Goal: Transaction & Acquisition: Purchase product/service

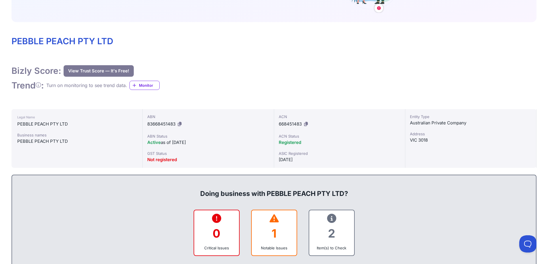
scroll to position [230, 0]
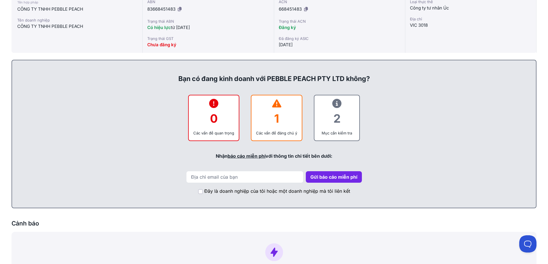
click at [277, 121] on font "1" at bounding box center [276, 119] width 5 height 14
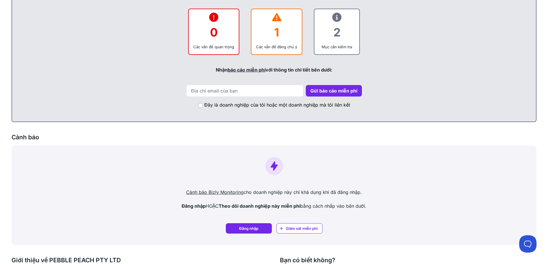
scroll to position [489, 0]
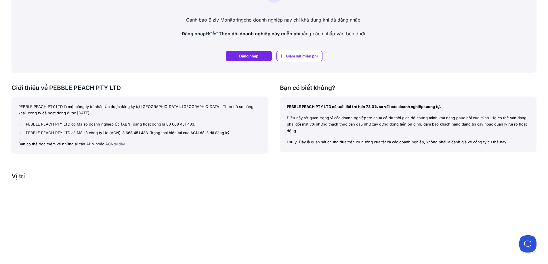
click at [121, 142] on font "tại đây" at bounding box center [119, 144] width 11 height 5
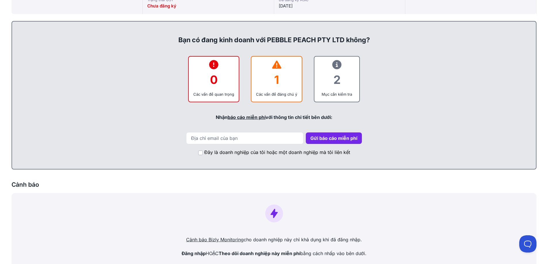
scroll to position [260, 0]
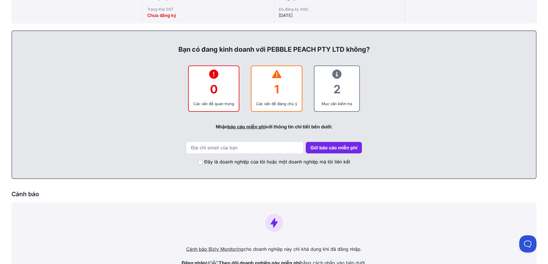
click at [235, 127] on font "báo cáo miễn phí" at bounding box center [247, 127] width 38 height 6
click at [335, 79] on div "2" at bounding box center [337, 89] width 36 height 23
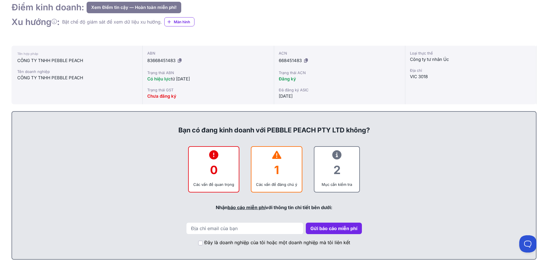
scroll to position [230, 0]
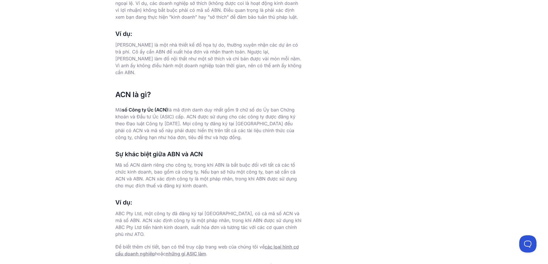
scroll to position [259, 0]
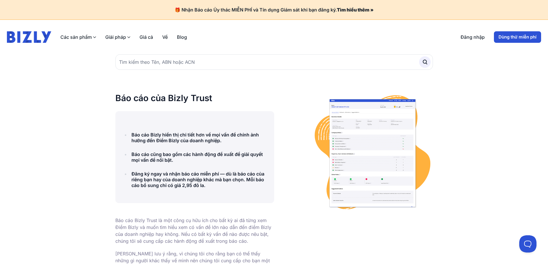
click at [509, 39] on font "Dùng thử miễn phí" at bounding box center [518, 36] width 38 height 5
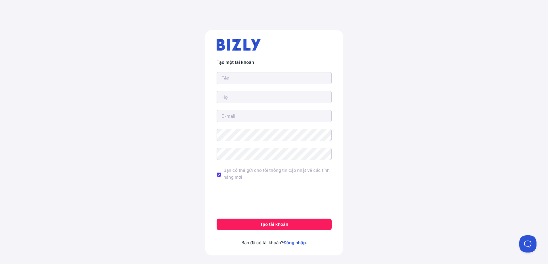
click at [240, 77] on input "text" at bounding box center [274, 78] width 115 height 12
type input "Elias"
click at [233, 101] on input "text" at bounding box center [274, 97] width 115 height 12
type input "Ainsworth"
click at [238, 117] on input "email" at bounding box center [274, 116] width 115 height 12
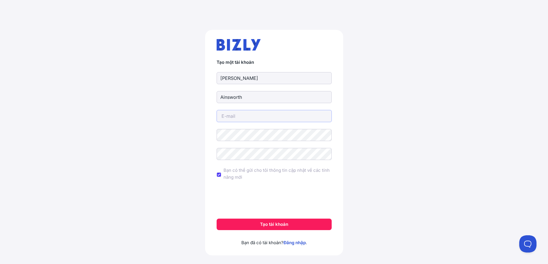
type input "[EMAIL_ADDRESS][DOMAIN_NAME]"
click at [272, 224] on font "Tạo tài khoản" at bounding box center [274, 224] width 28 height 5
click at [272, 225] on font "Tạo tài khoản" at bounding box center [274, 224] width 28 height 5
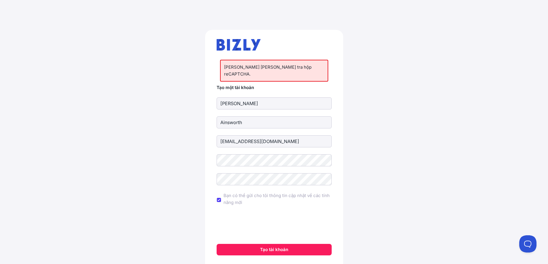
scroll to position [28, 0]
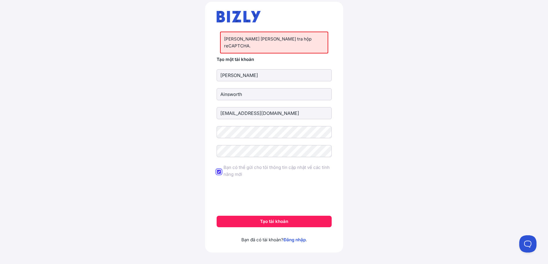
click at [219, 170] on input "Bạn có thể gửi cho tôi thông tin cập nhật về các tính năng mới" at bounding box center [219, 172] width 5 height 5
checkbox input "true"
click at [280, 219] on font "Tạo tài khoản" at bounding box center [274, 221] width 28 height 5
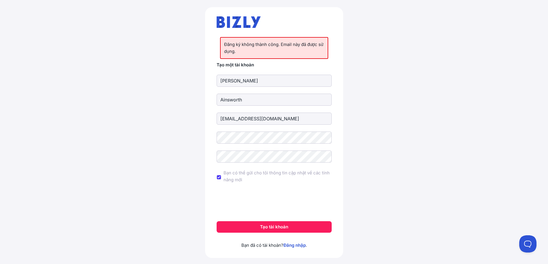
scroll to position [35, 0]
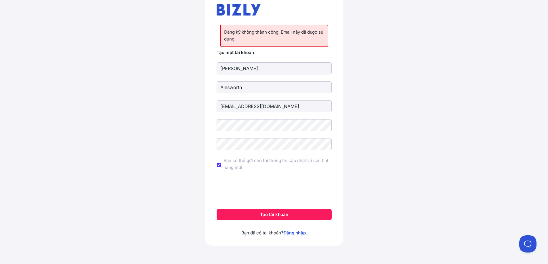
click at [293, 235] on font "Đăng nhập" at bounding box center [294, 233] width 22 height 5
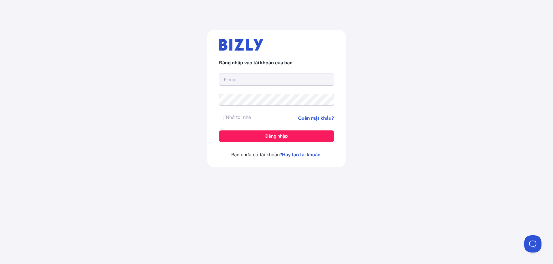
type input "[EMAIL_ADDRESS][DOMAIN_NAME]"
click at [169, 106] on div "Đăng nhập vào tài khoản của bạn [EMAIL_ADDRESS][DOMAIN_NAME] Nhớ tôi nhé Quên m…" at bounding box center [276, 94] width 553 height 161
click at [238, 134] on button "Đăng nhập" at bounding box center [276, 137] width 115 height 12
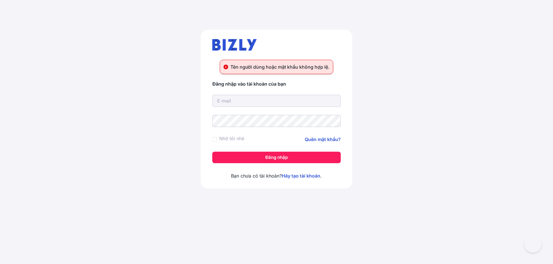
type input "eliasains@hacoenergy.site"
click at [120, 126] on div "Tên người dùng hoặc mật khẩu không hợp lệ. Đăng nhập vào tài khoản của bạn elia…" at bounding box center [276, 105] width 553 height 182
click at [157, 125] on div "Tên người dùng hoặc mật khẩu không hợp lệ. Đăng nhập vào tài khoản của bạn elia…" at bounding box center [276, 105] width 553 height 182
click at [321, 159] on button "Đăng nhập" at bounding box center [276, 158] width 128 height 12
type input "eliasains@hacoenergy.site"
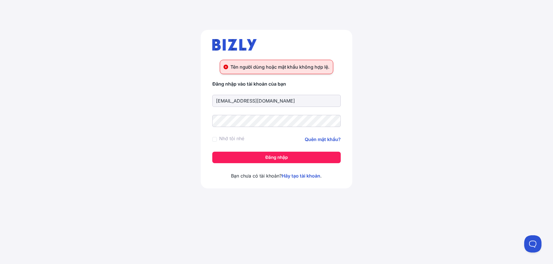
click at [437, 65] on div "Tên người dùng hoặc mật khẩu không hợp lệ. Đăng nhập vào tài khoản của bạn elia…" at bounding box center [276, 105] width 553 height 182
click at [302, 178] on font "Hãy tạo tài khoản" at bounding box center [300, 176] width 39 height 6
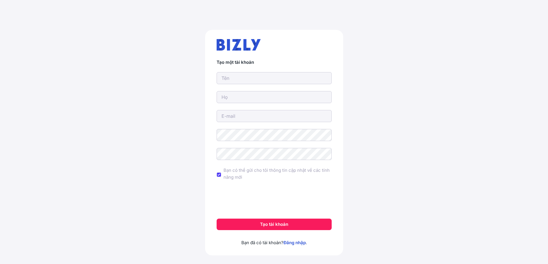
click at [239, 79] on input "text" at bounding box center [274, 78] width 115 height 12
type input "[PERSON_NAME]"
click at [231, 99] on input "text" at bounding box center [274, 97] width 115 height 12
type input "Ainsworth"
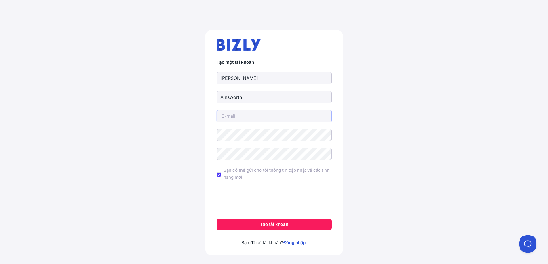
click at [237, 117] on input "email" at bounding box center [274, 116] width 115 height 12
type input "[EMAIL_ADDRESS][DOMAIN_NAME]"
drag, startPoint x: 418, startPoint y: 167, endPoint x: 355, endPoint y: 183, distance: 64.4
click at [417, 167] on div "Tạo một tài khoản Elias Ainsworth [EMAIL_ADDRESS][DOMAIN_NAME] Bạn có thể gửi c…" at bounding box center [274, 145] width 525 height 258
click at [273, 225] on font "Tạo tài khoản" at bounding box center [274, 224] width 28 height 5
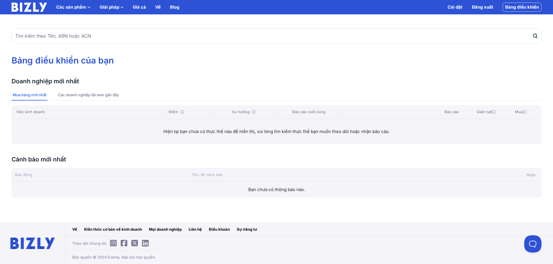
click at [34, 3] on img at bounding box center [29, 7] width 35 height 9
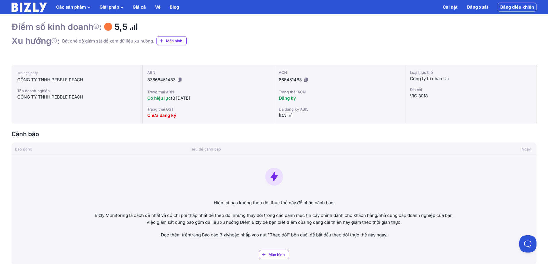
scroll to position [111, 0]
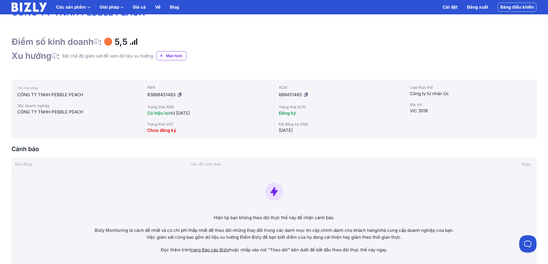
click at [127, 42] on font "5,5" at bounding box center [121, 42] width 13 height 10
click at [112, 42] on div at bounding box center [108, 42] width 8 height 8
click at [99, 41] on icon at bounding box center [96, 41] width 5 height 1
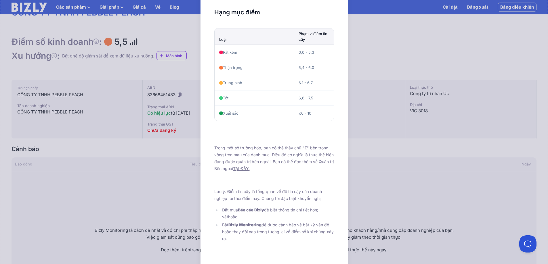
scroll to position [13, 0]
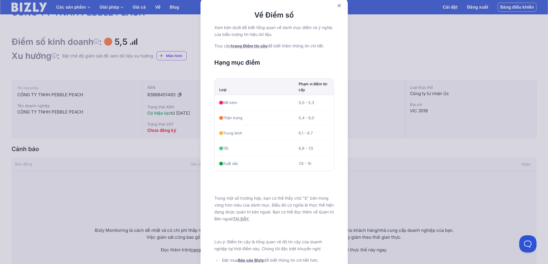
click at [339, 6] on icon at bounding box center [339, 5] width 3 height 3
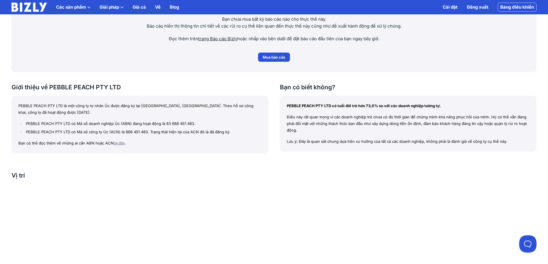
scroll to position [341, 0]
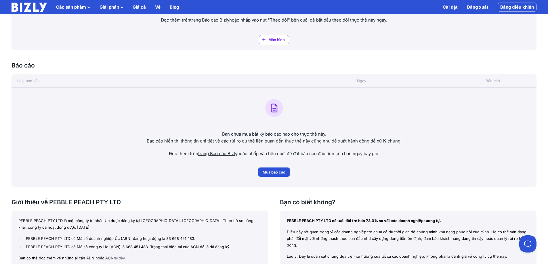
click at [283, 172] on font "Mua báo cáo" at bounding box center [274, 172] width 23 height 5
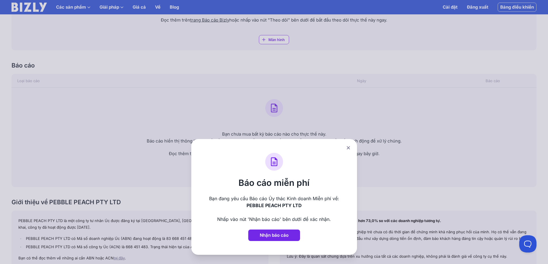
click at [293, 235] on button "Nhận báo cáo" at bounding box center [274, 236] width 52 height 12
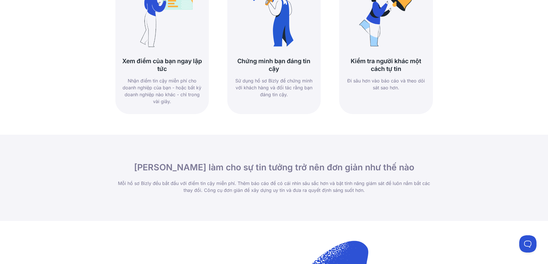
scroll to position [489, 0]
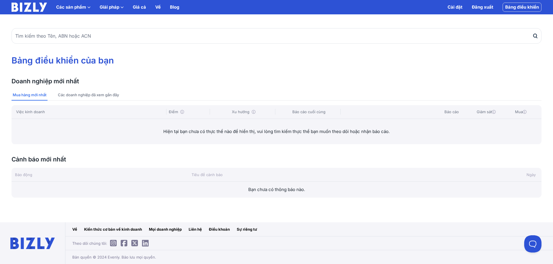
click at [473, 153] on div "Doanh nghiệp mới nhất Xem tất cả Mua hàng mới nhất Các doanh nghiệp đã xem gần …" at bounding box center [277, 138] width 530 height 121
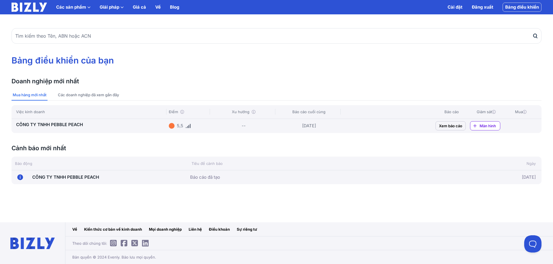
click at [444, 126] on font "Xem báo cáo" at bounding box center [450, 126] width 23 height 5
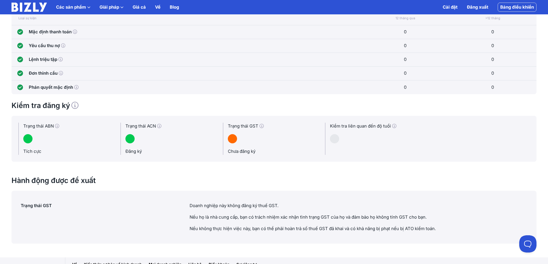
scroll to position [432, 0]
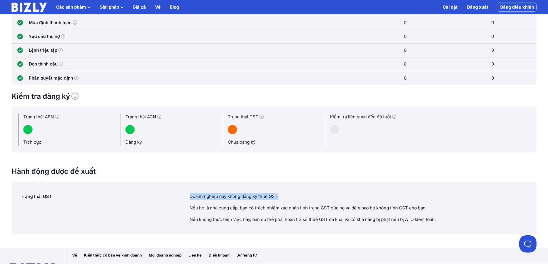
drag, startPoint x: 285, startPoint y: 196, endPoint x: 187, endPoint y: 197, distance: 98.1
click at [187, 197] on div "Trạng thái GST Doanh nghiệp này không đăng ký thuế GST. Nếu họ là nhà cung cấp,…" at bounding box center [274, 208] width 525 height 53
copy div "Trạng thái GST Doanh nghiệp này không đăng ký thuế GST."
drag, startPoint x: 500, startPoint y: 164, endPoint x: 495, endPoint y: 160, distance: 6.2
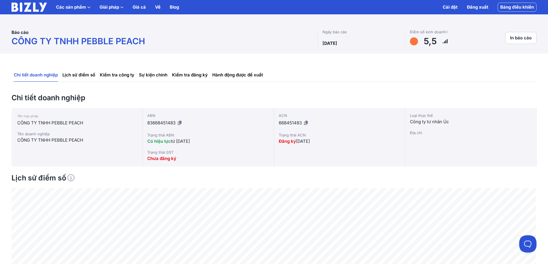
scroll to position [0, 0]
click at [161, 157] on font "Chưa đăng ký" at bounding box center [161, 158] width 29 height 5
drag, startPoint x: 162, startPoint y: 153, endPoint x: 165, endPoint y: 154, distance: 3.0
click at [163, 154] on font "Trạng thái GST" at bounding box center [160, 153] width 26 height 5
click at [412, 43] on div at bounding box center [414, 42] width 8 height 8
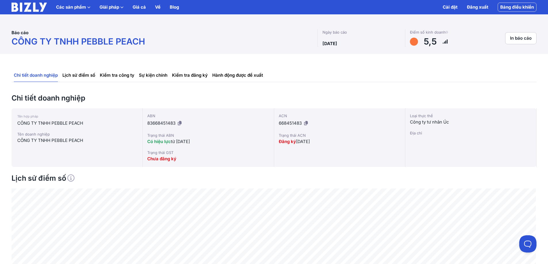
click at [438, 43] on div "5,5" at bounding box center [429, 41] width 38 height 11
click at [80, 77] on font "Lịch sử điểm số" at bounding box center [78, 75] width 33 height 5
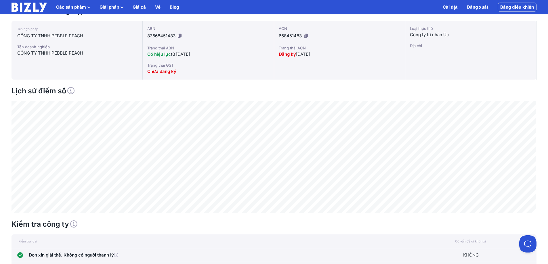
scroll to position [30, 0]
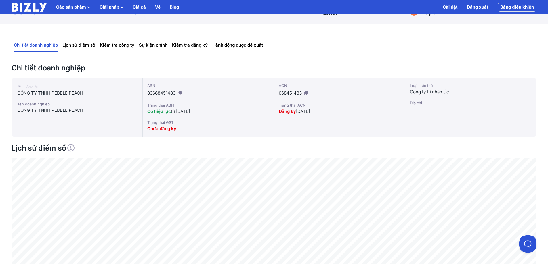
click at [119, 47] on font "Kiểm tra công ty" at bounding box center [117, 44] width 35 height 5
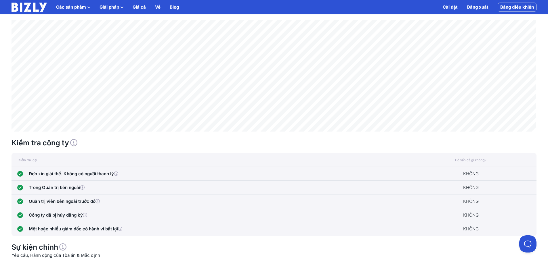
scroll to position [112, 0]
